Goal: Information Seeking & Learning: Learn about a topic

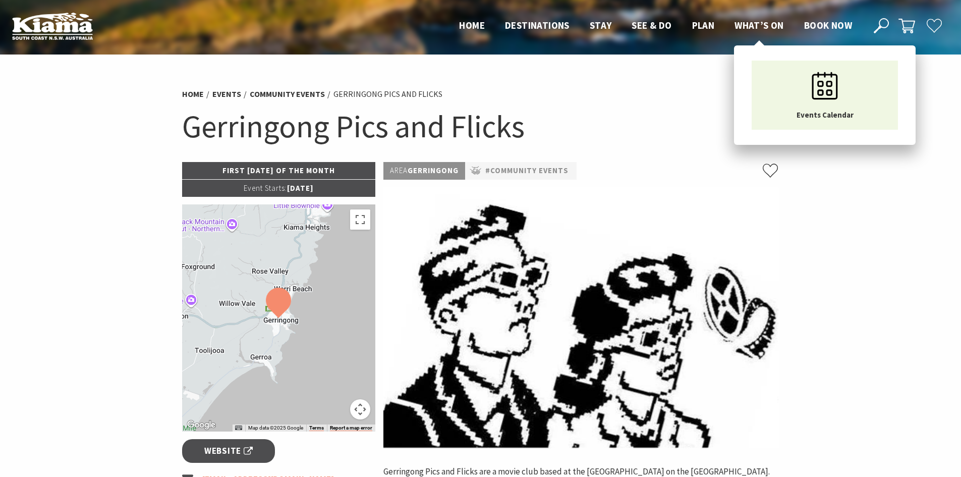
click at [760, 25] on span "What’s On" at bounding box center [758, 25] width 49 height 12
